Goal: Task Accomplishment & Management: Manage account settings

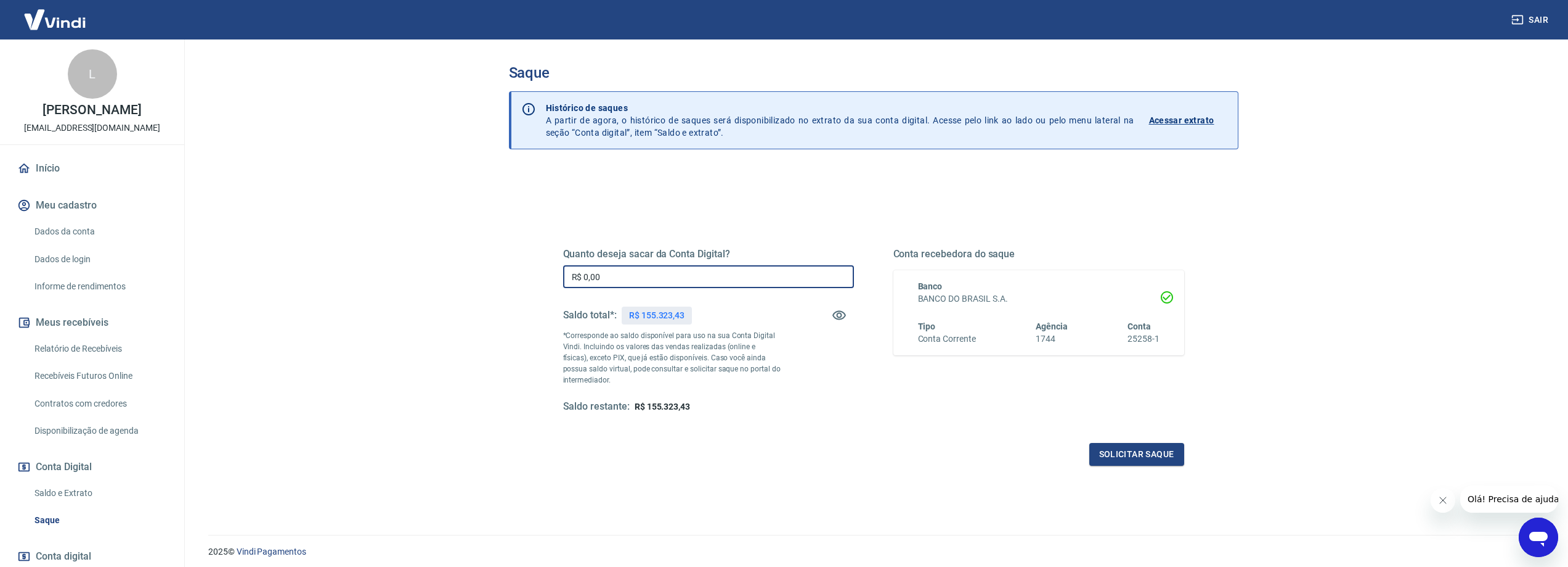
click at [631, 284] on input "R$ 0,00" at bounding box center [708, 276] width 291 height 23
type input "R$ 45.000,00"
click at [1141, 461] on button "Solicitar saque" at bounding box center [1137, 453] width 95 height 23
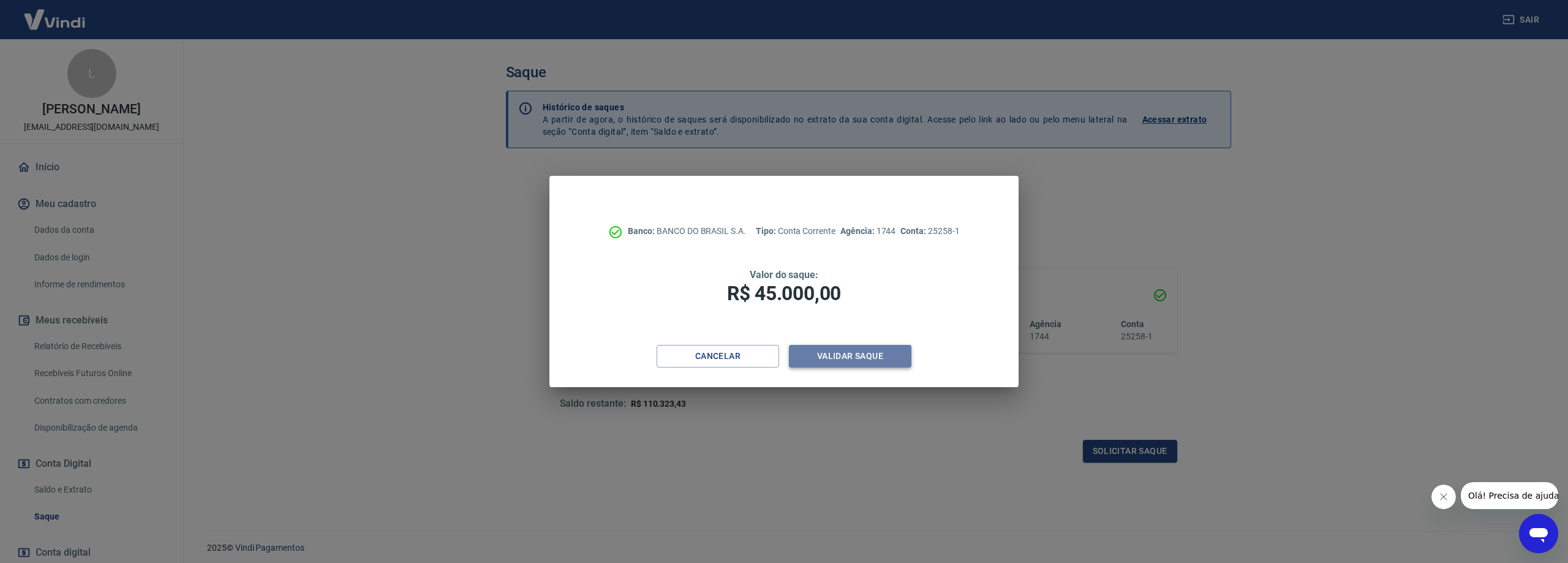
click at [855, 352] on button "Validar saque" at bounding box center [850, 356] width 123 height 23
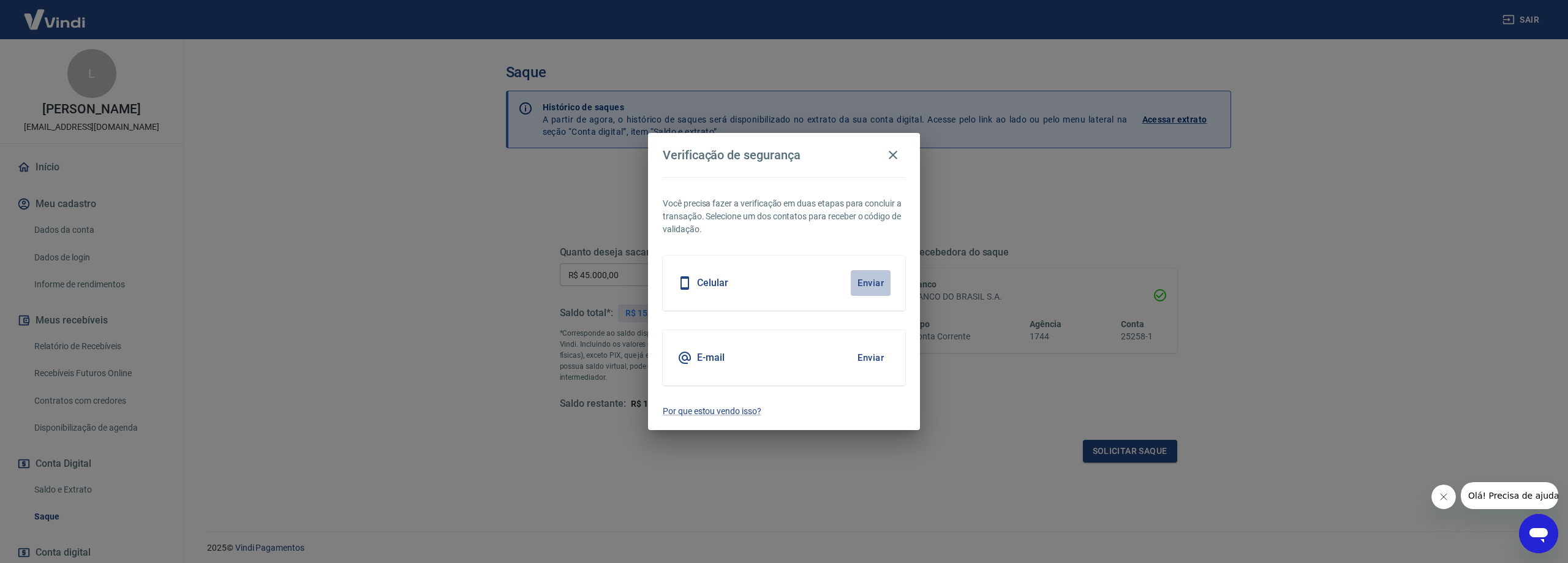
click at [860, 281] on button "Enviar" at bounding box center [871, 283] width 40 height 25
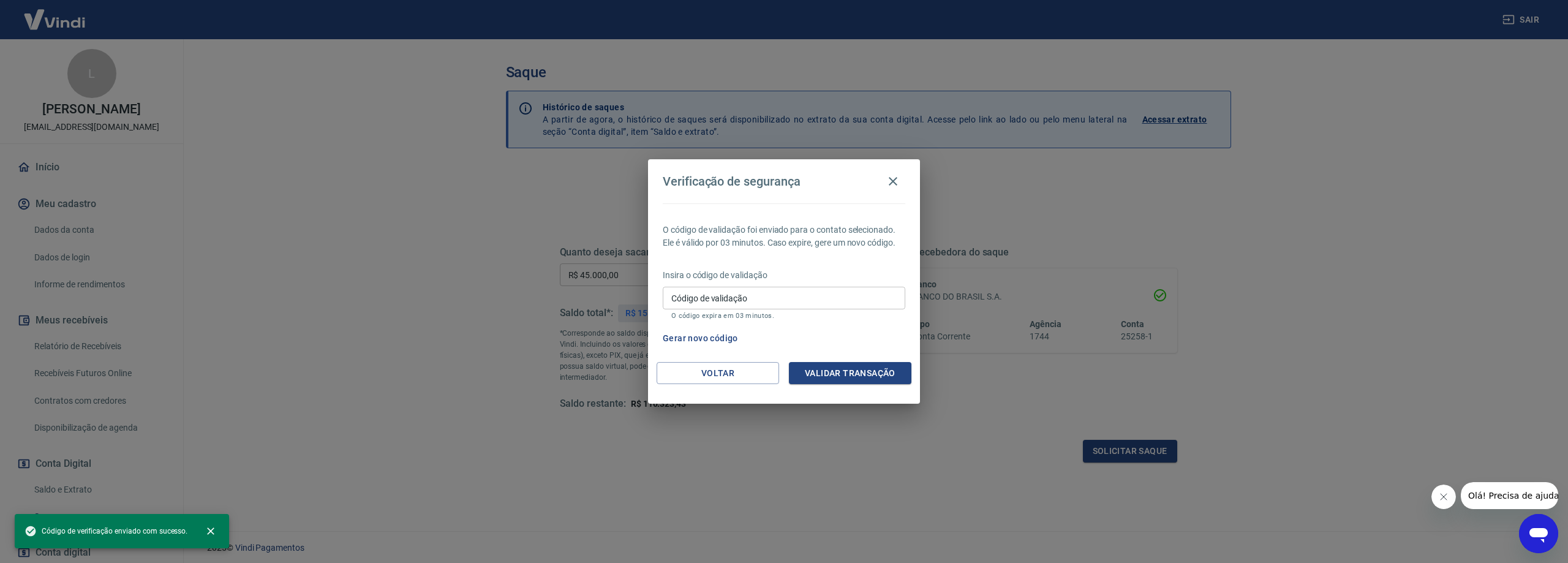
click at [847, 292] on input "Código de validação" at bounding box center [784, 297] width 243 height 23
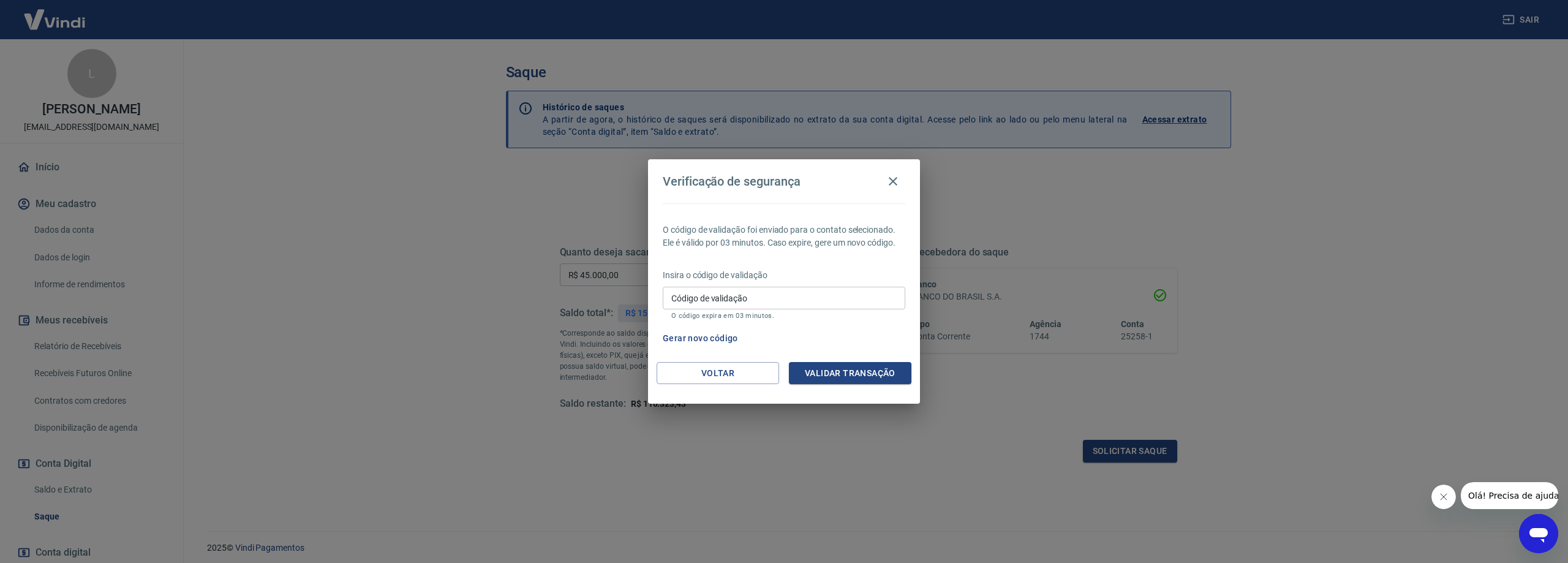
click at [799, 293] on input "Código de validação" at bounding box center [784, 297] width 243 height 23
type input "359965"
click at [860, 374] on button "Validar transação" at bounding box center [850, 373] width 123 height 23
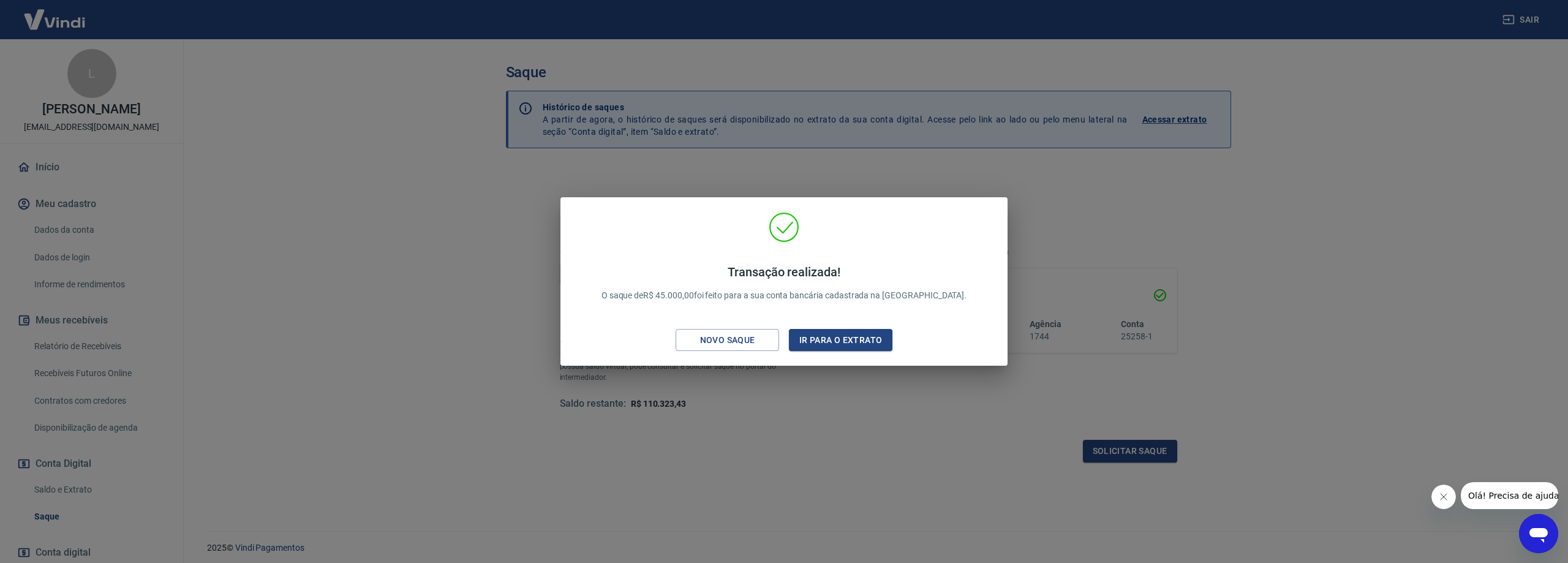
click at [457, 294] on div "Transação realizada! O saque de R$ 45.000,00 foi feito para a sua conta bancári…" at bounding box center [784, 281] width 1568 height 563
